Goal: Information Seeking & Learning: Check status

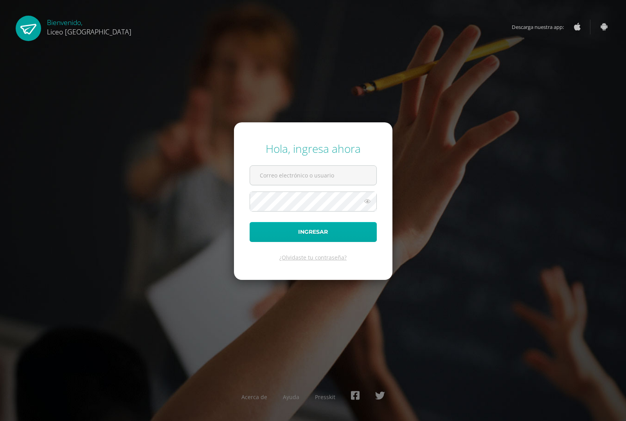
type input "[EMAIL_ADDRESS][DOMAIN_NAME]"
click at [326, 231] on button "Ingresar" at bounding box center [312, 232] width 127 height 20
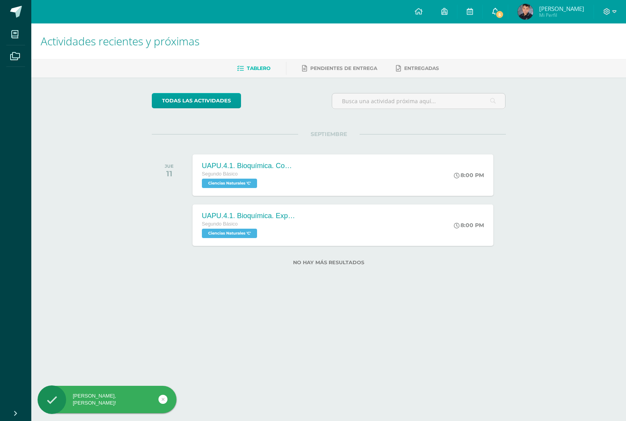
click at [489, 10] on link "5" at bounding box center [494, 11] width 25 height 23
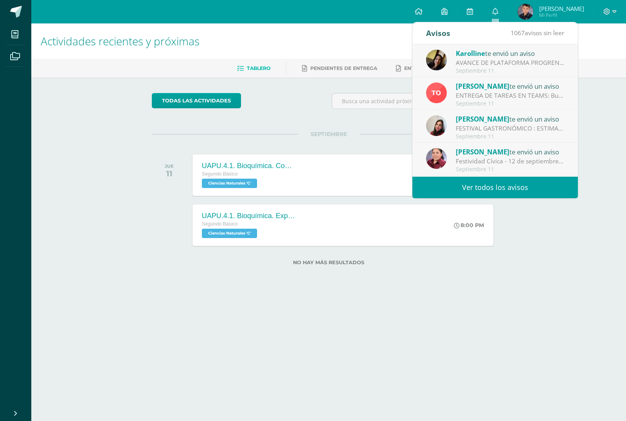
scroll to position [39, 0]
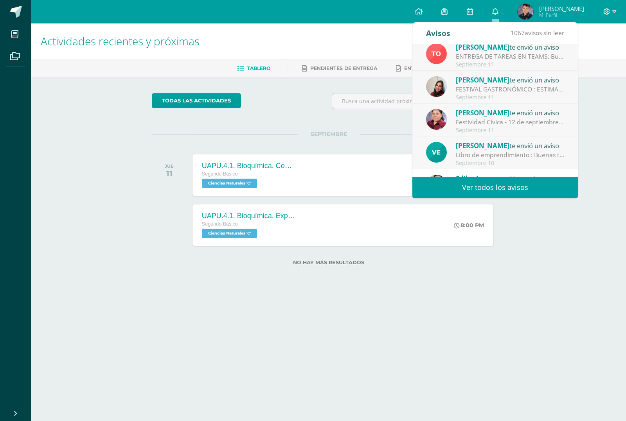
click at [157, 173] on div "JUE 11" at bounding box center [171, 174] width 39 height 41
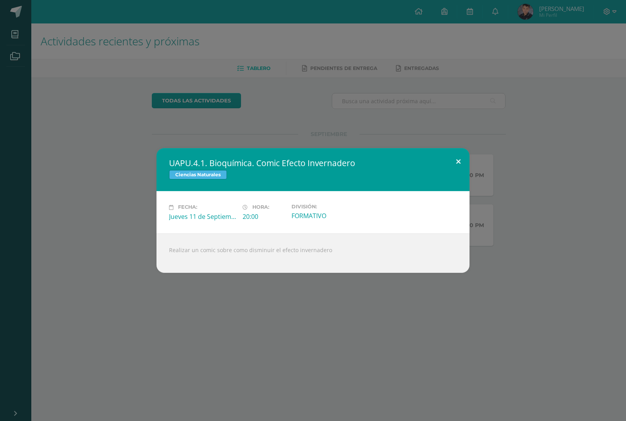
click at [457, 165] on button at bounding box center [458, 161] width 22 height 27
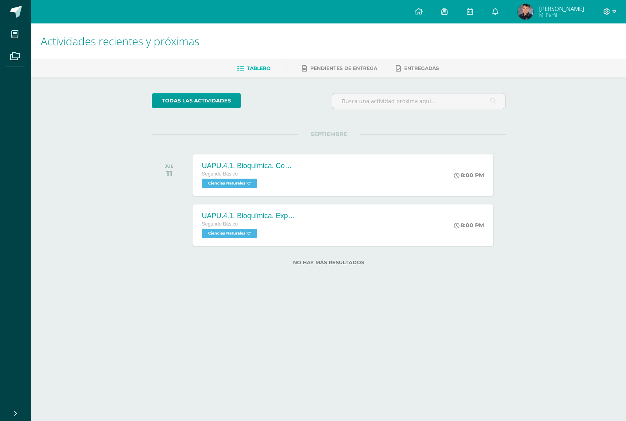
click at [572, 5] on span "[PERSON_NAME]" at bounding box center [561, 9] width 45 height 8
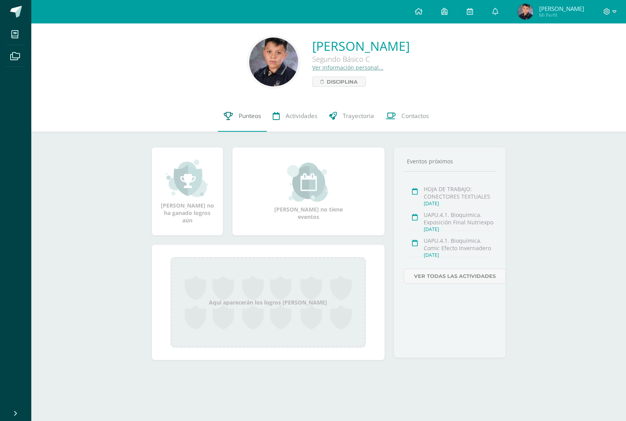
click at [246, 119] on span "Punteos" at bounding box center [249, 116] width 22 height 8
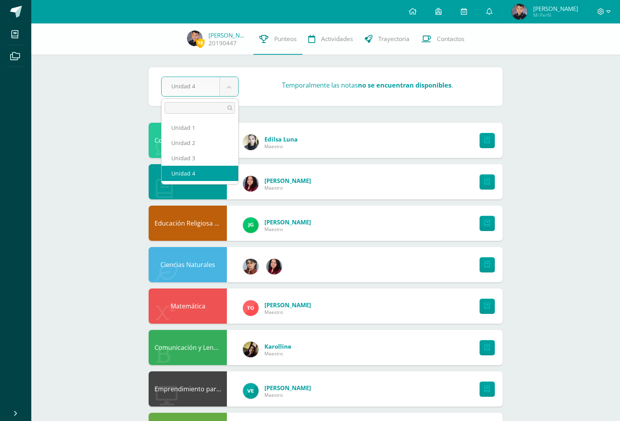
click at [233, 91] on body "Mis cursos Archivos Cerrar panel Ciencias Naturales Segundo Básico "C" Ciencias…" at bounding box center [310, 377] width 620 height 754
